Goal: Navigation & Orientation: Understand site structure

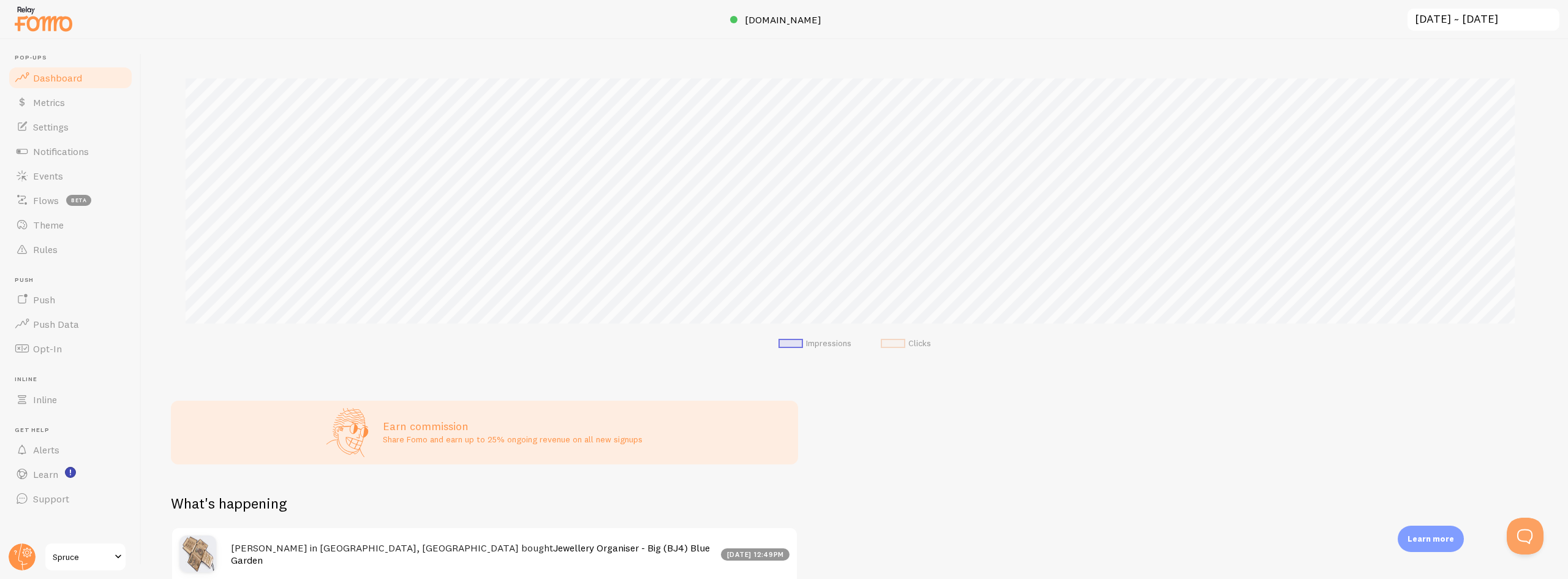
scroll to position [261, 0]
click at [77, 79] on span "Dashboard" at bounding box center [58, 77] width 49 height 13
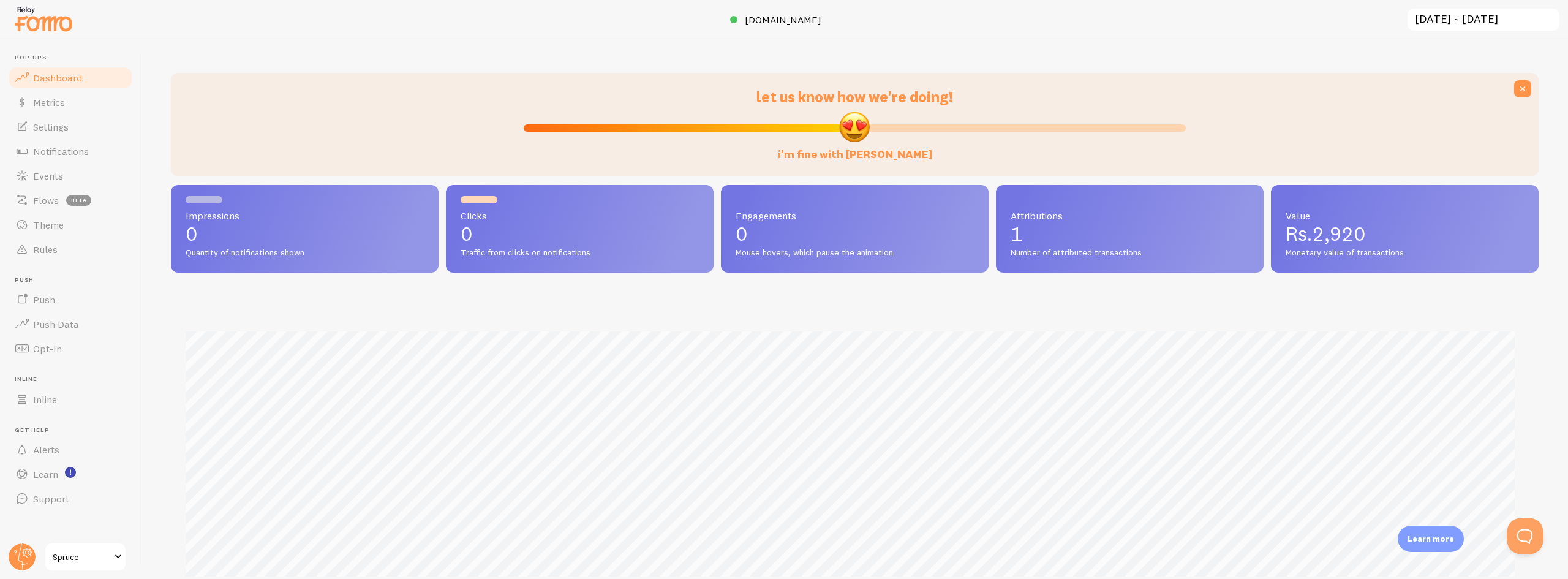
scroll to position [0, 0]
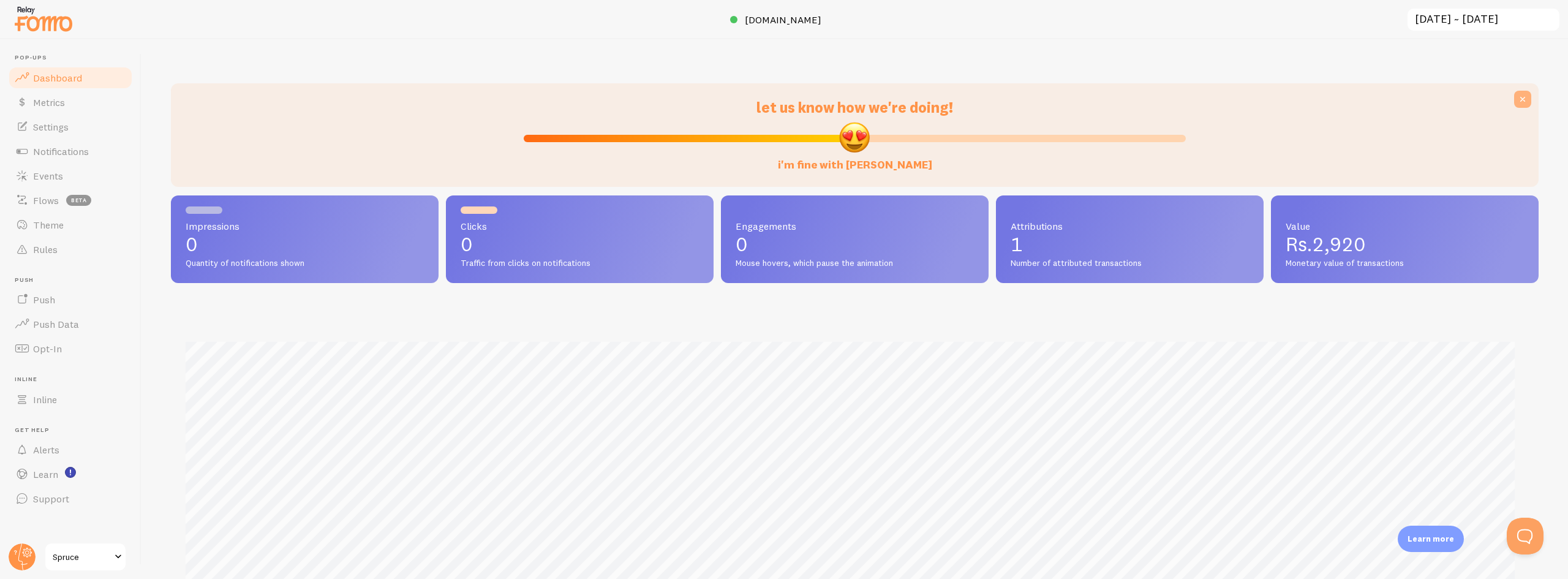
click at [1516, 97] on icon at bounding box center [1522, 99] width 13 height 13
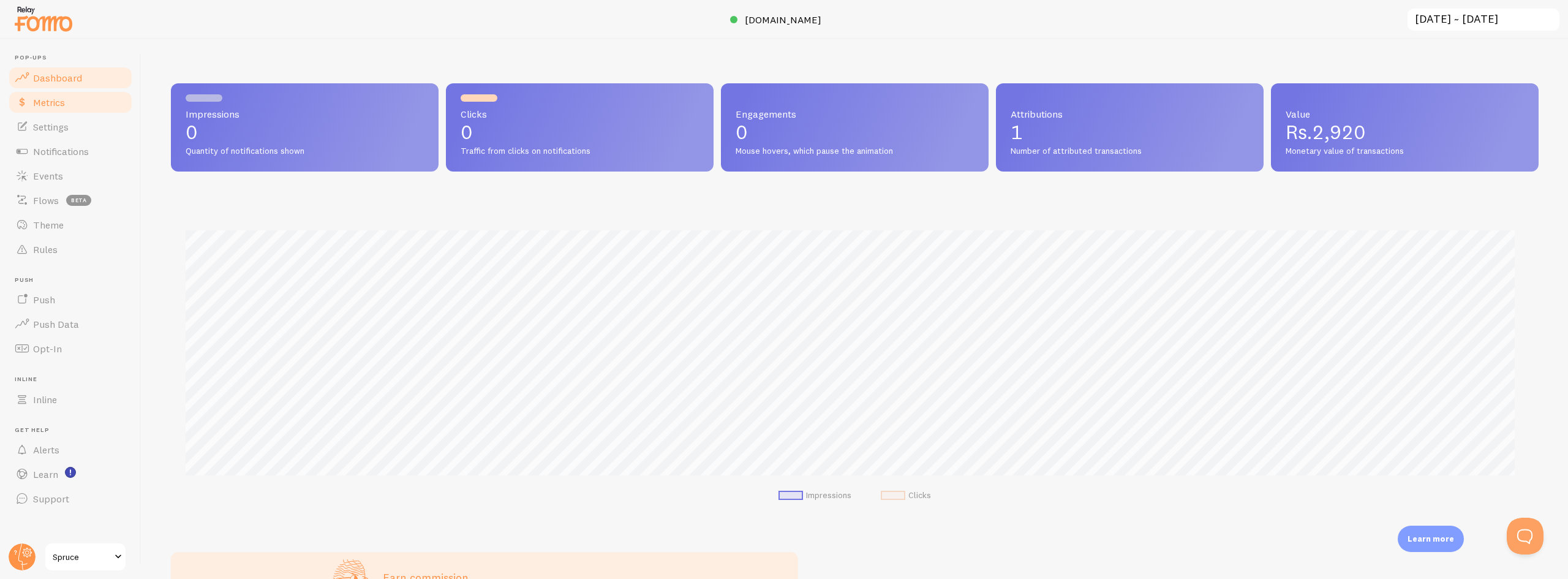
click at [68, 114] on link "Metrics" at bounding box center [71, 102] width 126 height 24
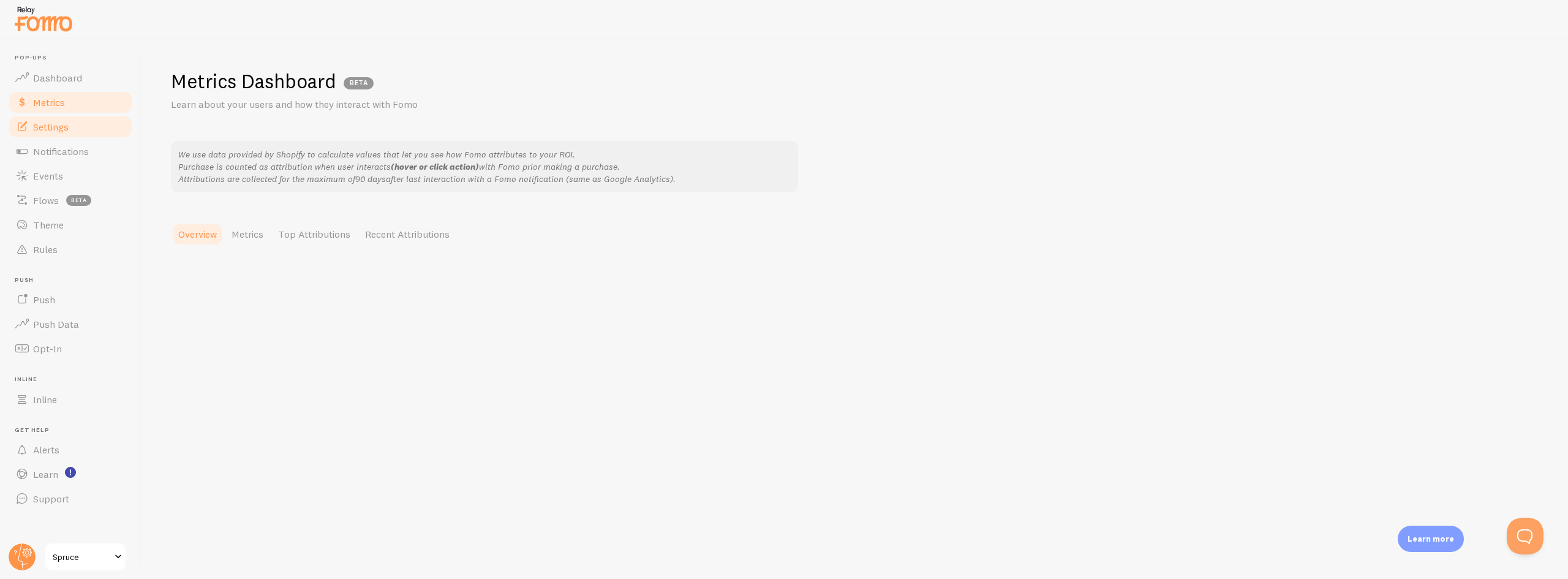
click at [66, 122] on span "Settings" at bounding box center [51, 126] width 35 height 13
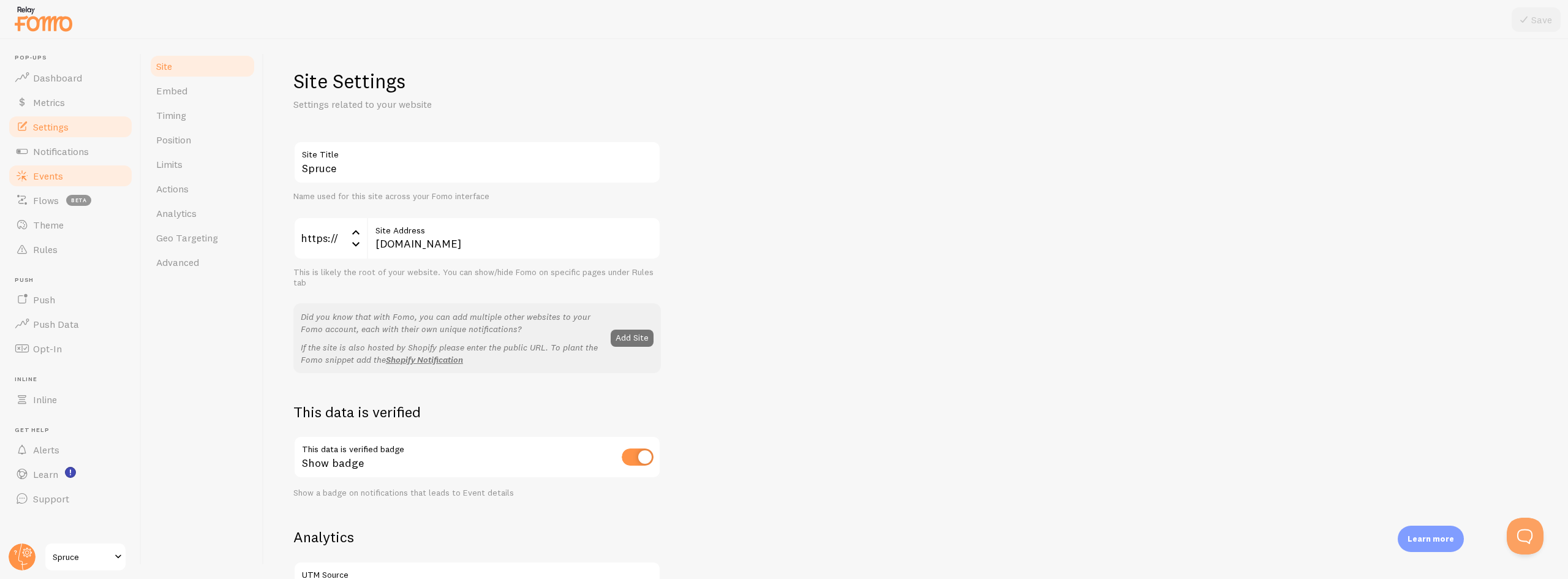
click at [62, 165] on link "Events" at bounding box center [71, 175] width 126 height 24
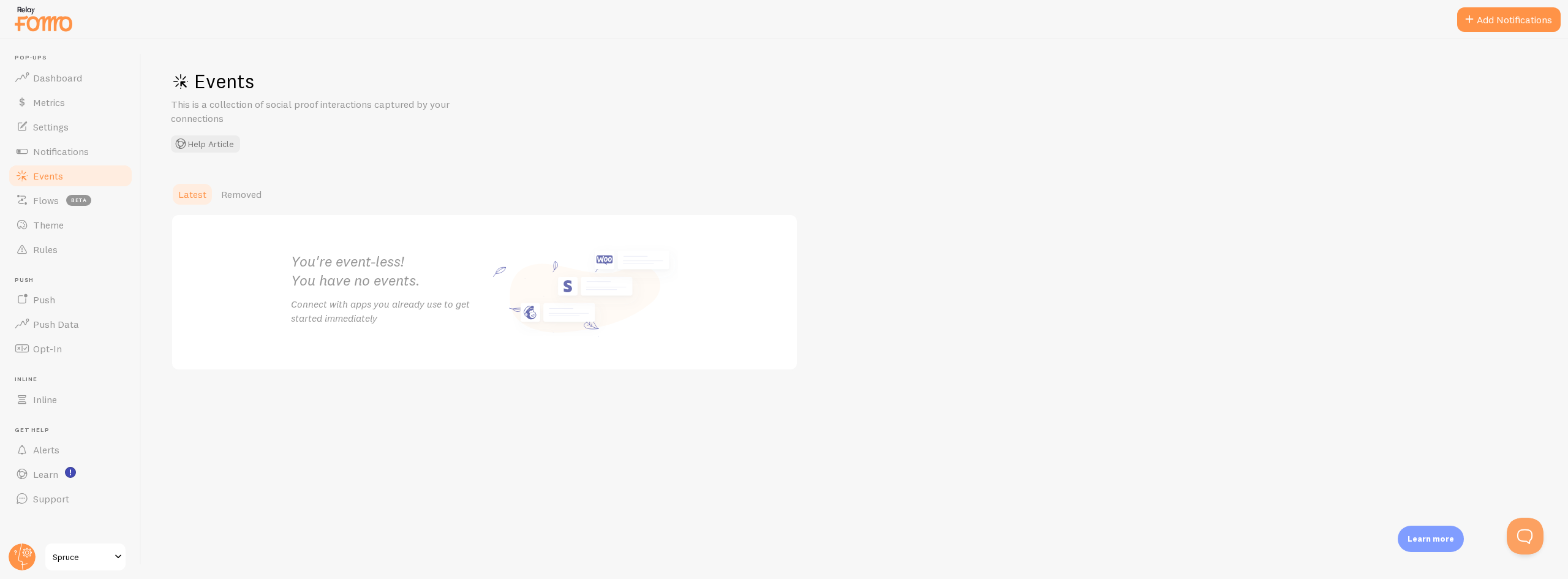
click at [58, 186] on link "Events" at bounding box center [71, 175] width 126 height 24
click at [53, 196] on span "Flows" at bounding box center [46, 200] width 25 height 13
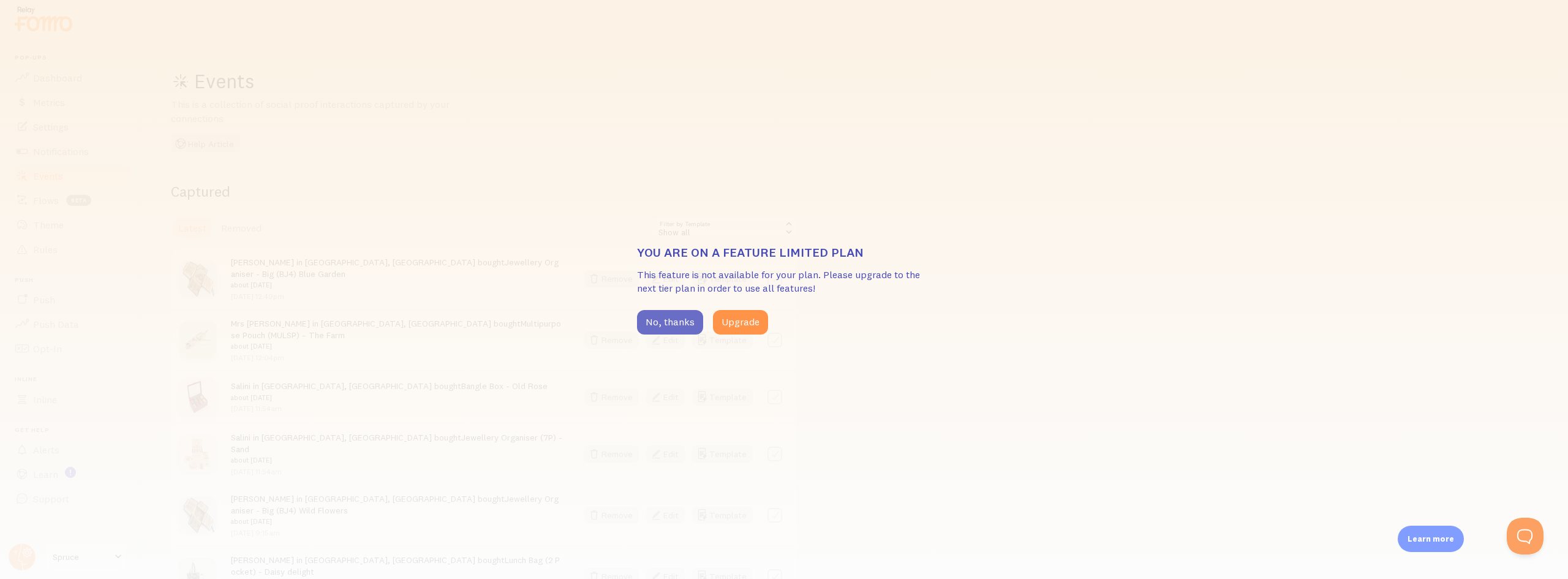
click at [671, 326] on button "No, thanks" at bounding box center [670, 321] width 67 height 24
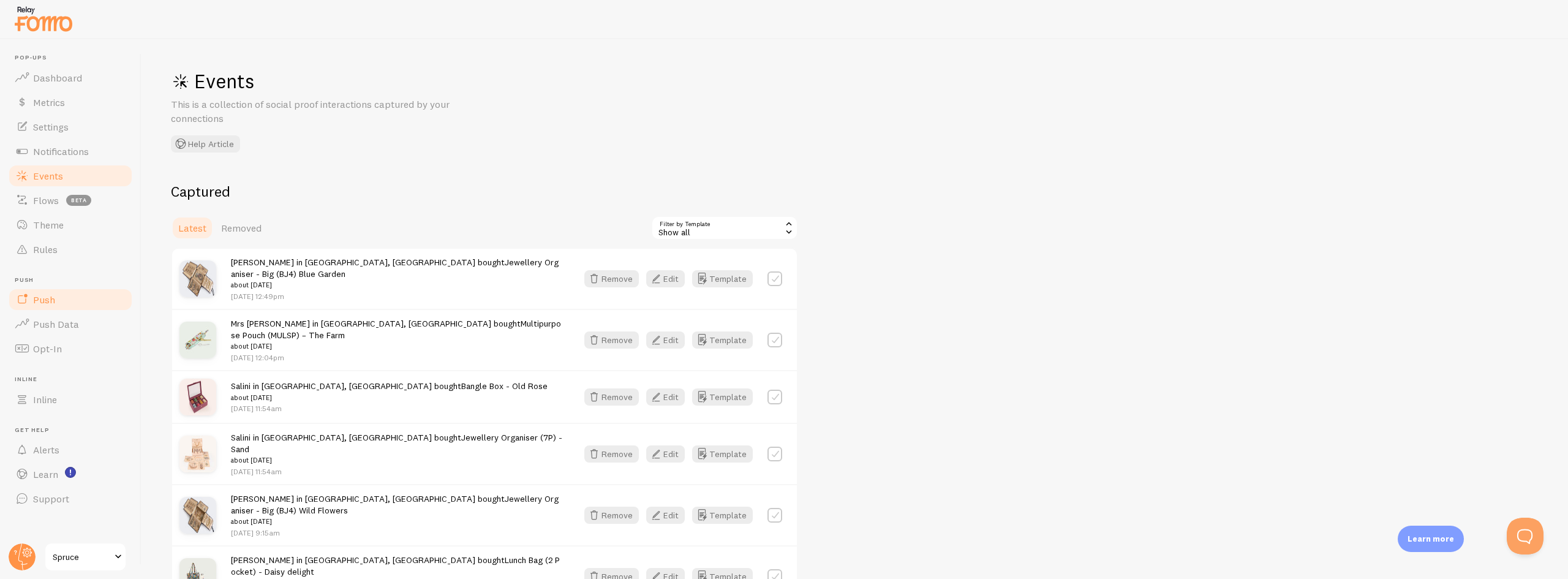
click at [72, 306] on link "Push" at bounding box center [71, 299] width 126 height 24
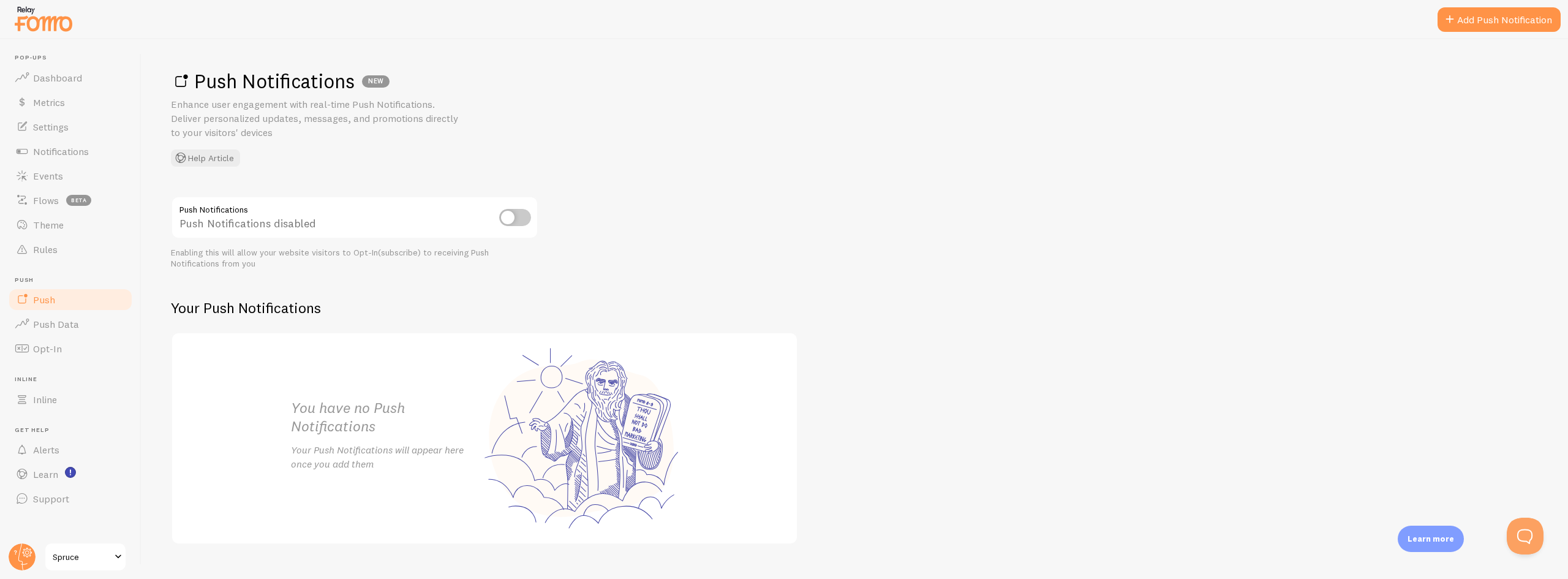
drag, startPoint x: 69, startPoint y: 539, endPoint x: 68, endPoint y: 548, distance: 9.1
click at [69, 540] on header "Pop-ups Dashboard Metrics Settings Notifications Events Flows beta Theme Rules …" at bounding box center [71, 309] width 141 height 540
click at [64, 558] on span "Spruce" at bounding box center [81, 556] width 58 height 15
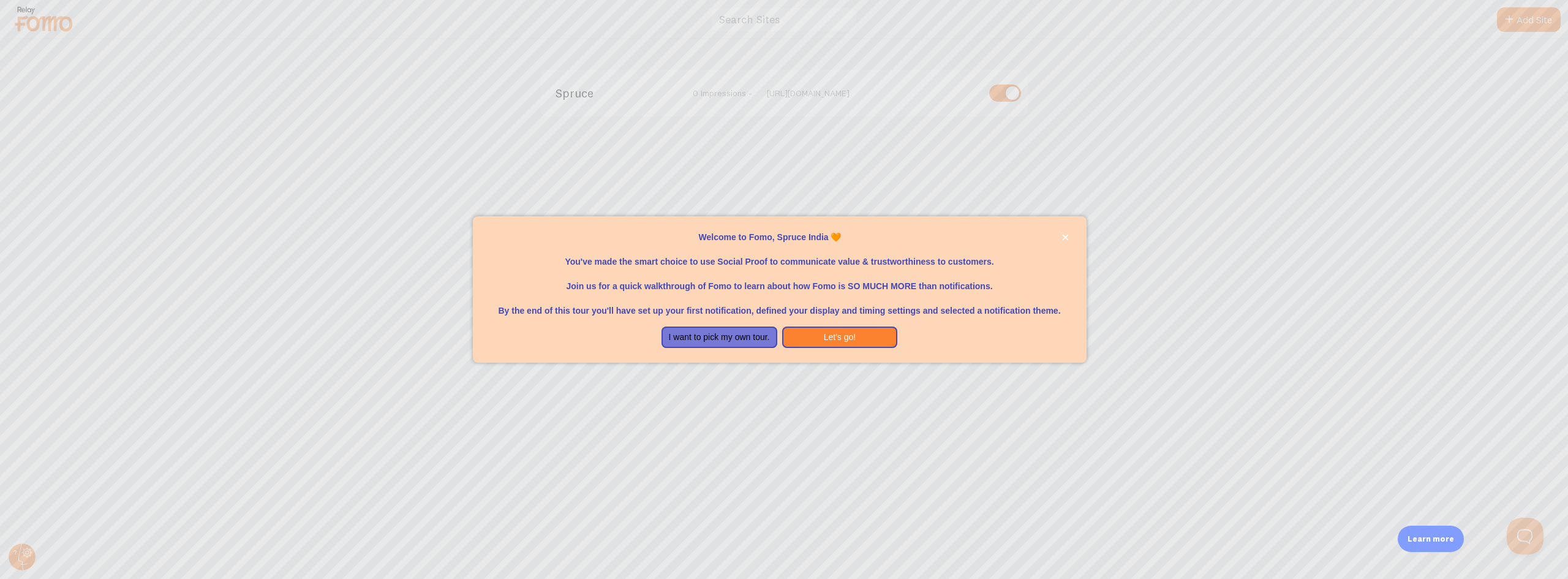
click at [912, 217] on div "Welcome to Fomo, Spruce India 🧡You&amp;#39;ve made the smart choice to use Soci…" at bounding box center [780, 223] width 614 height 15
click at [1069, 238] on icon "close," at bounding box center [1065, 237] width 7 height 7
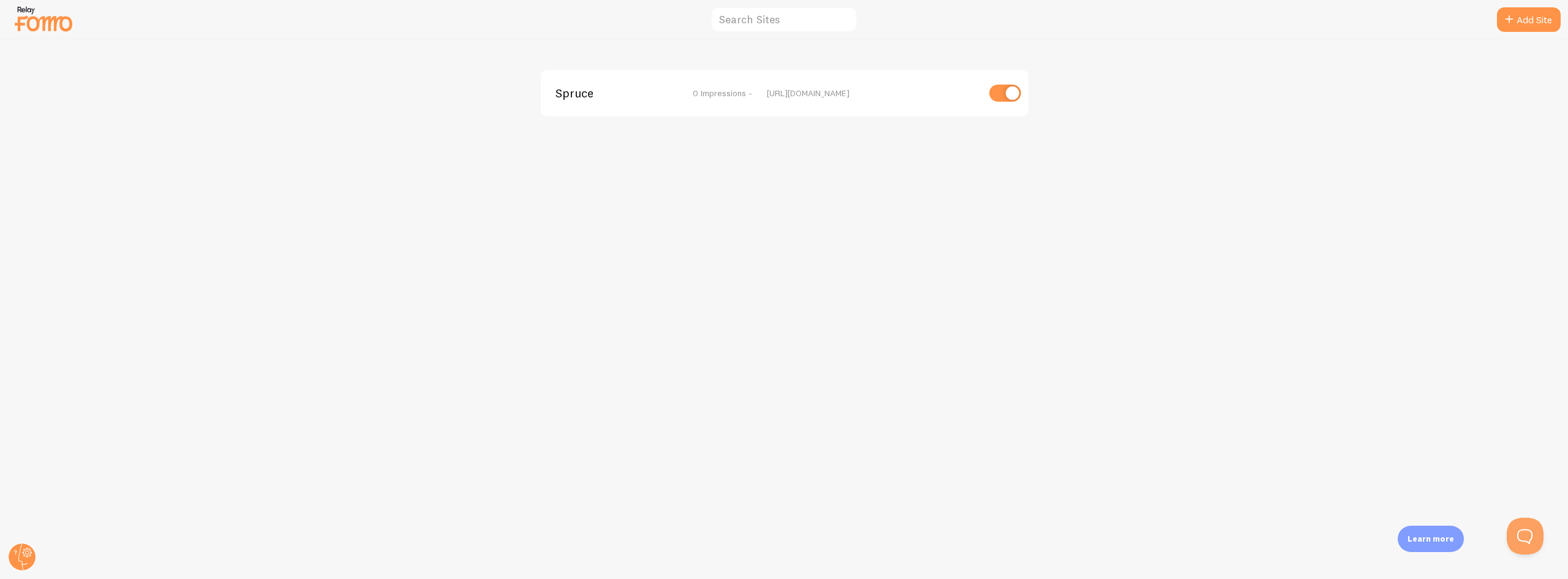
click at [575, 92] on span "Spruce" at bounding box center [604, 92] width 99 height 11
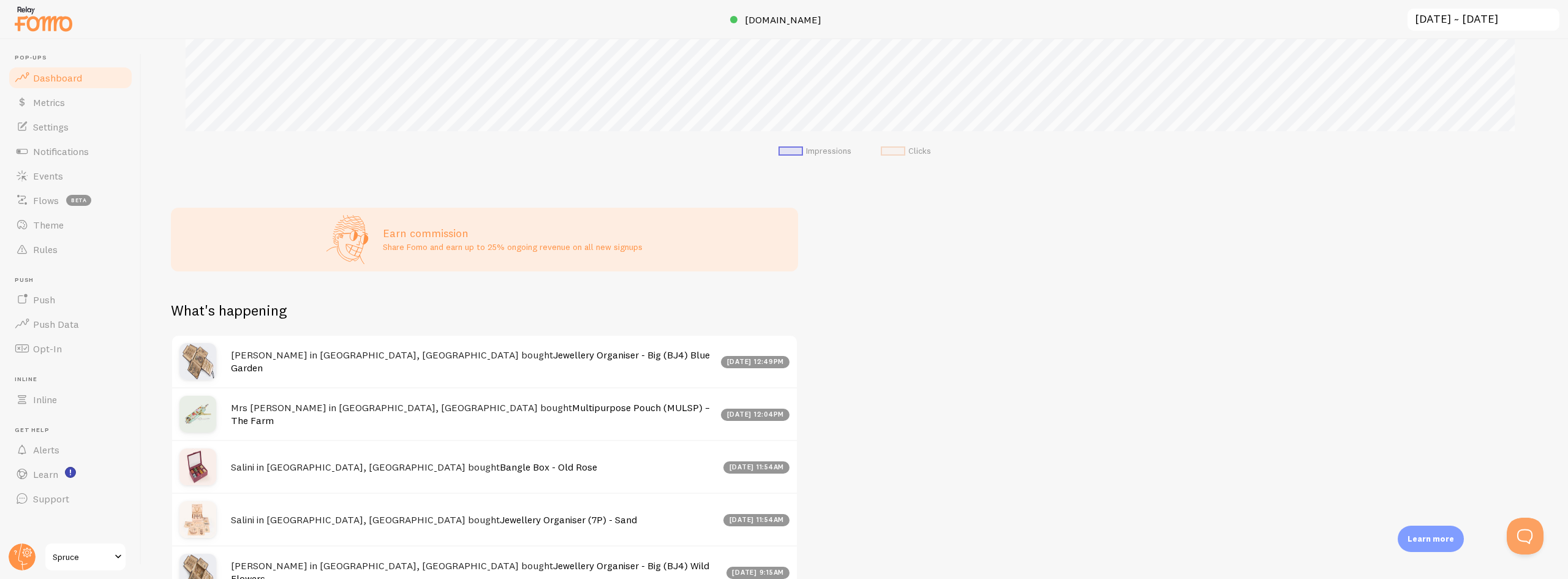
scroll to position [476, 0]
